Goal: Find specific page/section: Find specific page/section

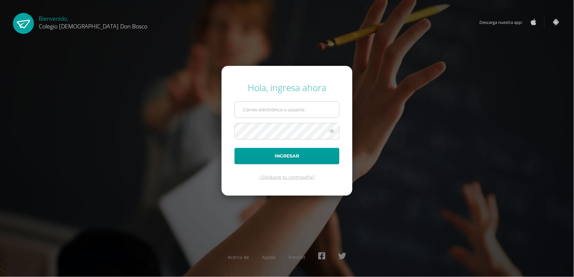
click at [274, 111] on input "text" at bounding box center [287, 110] width 104 height 16
type input "extracurricular2@donbosco.edu.gt"
click at [234, 148] on button "Ingresar" at bounding box center [286, 156] width 105 height 16
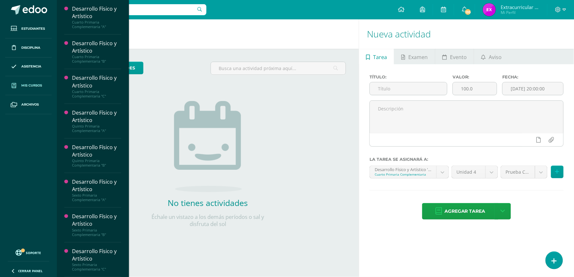
click at [31, 86] on span "Mis cursos" at bounding box center [31, 85] width 21 height 5
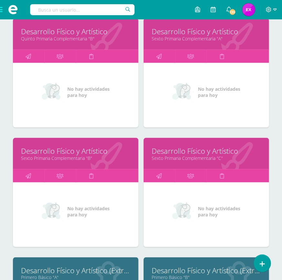
scroll to position [395, 0]
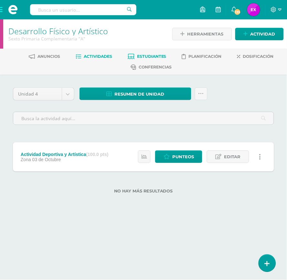
click at [155, 54] on span "Estudiantes" at bounding box center [151, 56] width 29 height 5
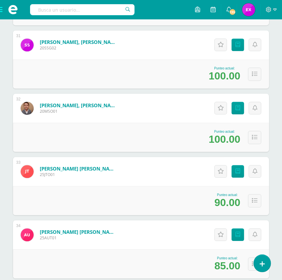
scroll to position [2123, 0]
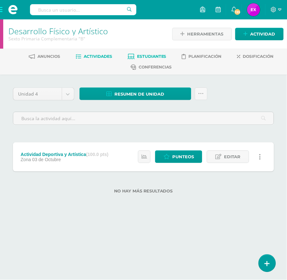
click at [158, 55] on span "Estudiantes" at bounding box center [151, 56] width 29 height 5
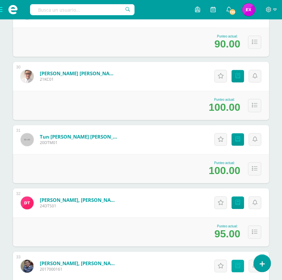
scroll to position [1996, 0]
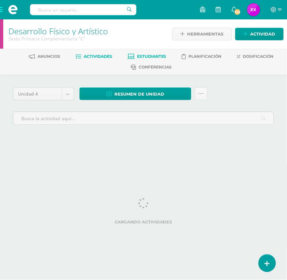
click at [153, 55] on span "Estudiantes" at bounding box center [151, 56] width 29 height 5
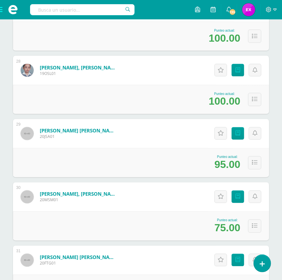
scroll to position [1840, 0]
